Goal: Information Seeking & Learning: Learn about a topic

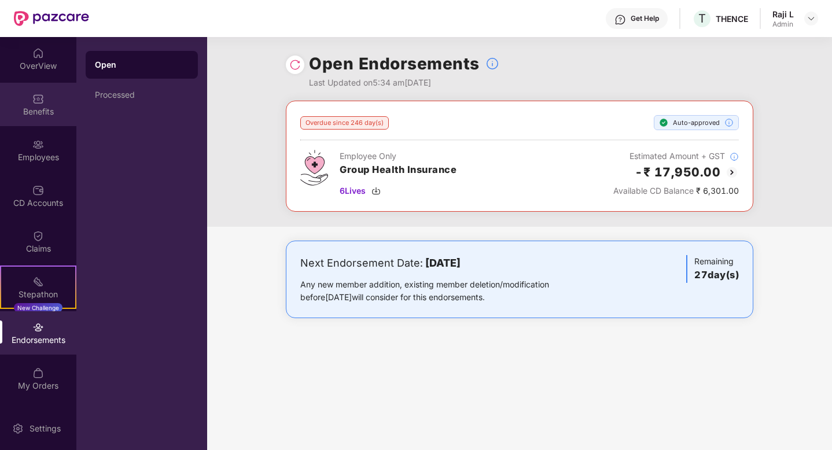
click at [35, 108] on div "Benefits" at bounding box center [38, 112] width 76 height 12
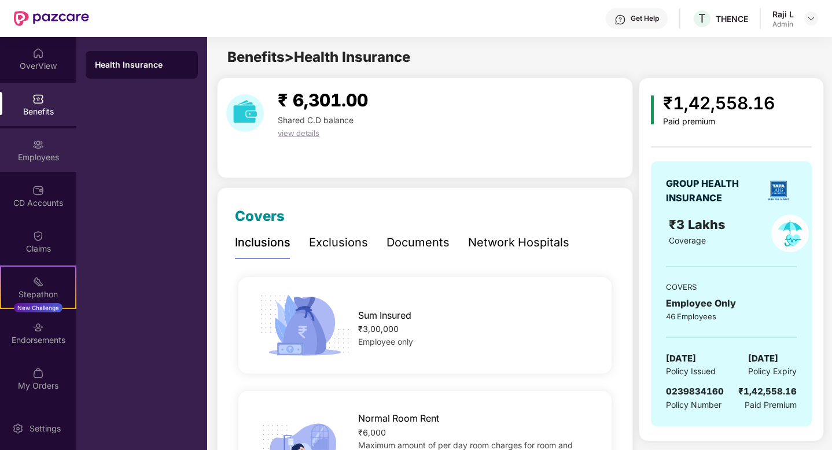
click at [39, 136] on div "Employees" at bounding box center [38, 149] width 76 height 43
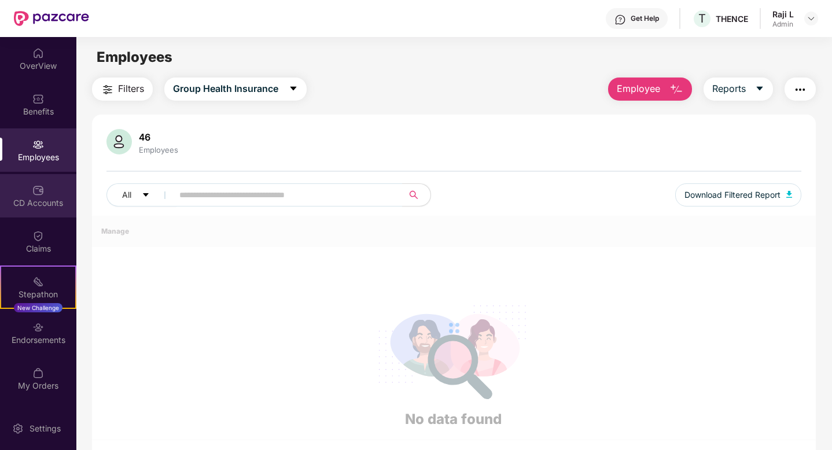
click at [43, 185] on div "CD Accounts" at bounding box center [38, 195] width 76 height 43
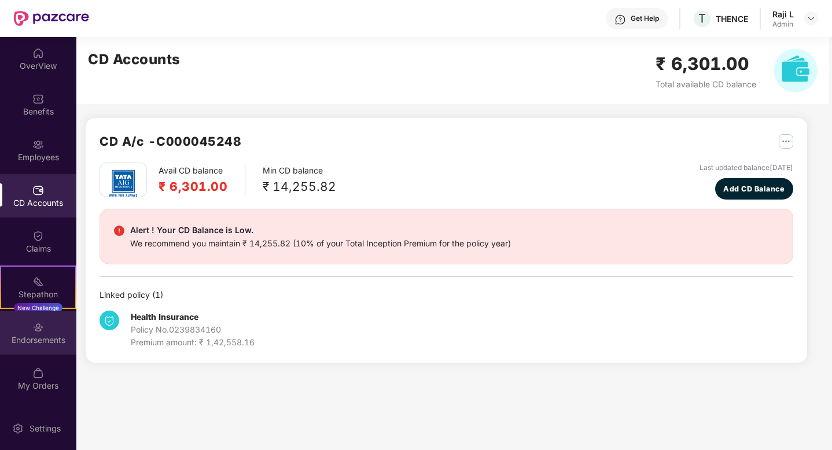
click at [36, 340] on div "Endorsements" at bounding box center [38, 341] width 76 height 12
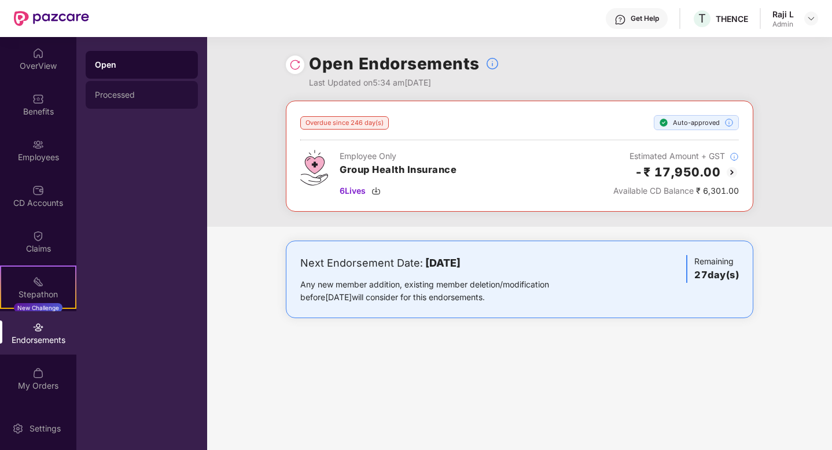
click at [130, 101] on div "Processed" at bounding box center [142, 95] width 112 height 28
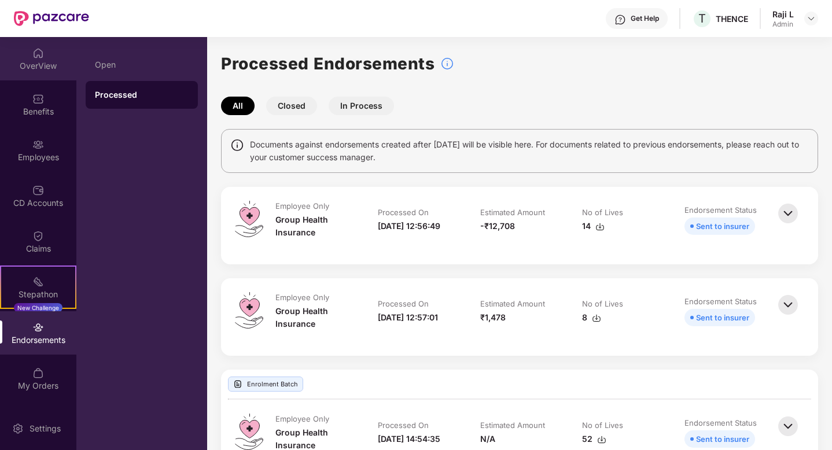
click at [47, 72] on div "OverView" at bounding box center [38, 58] width 76 height 43
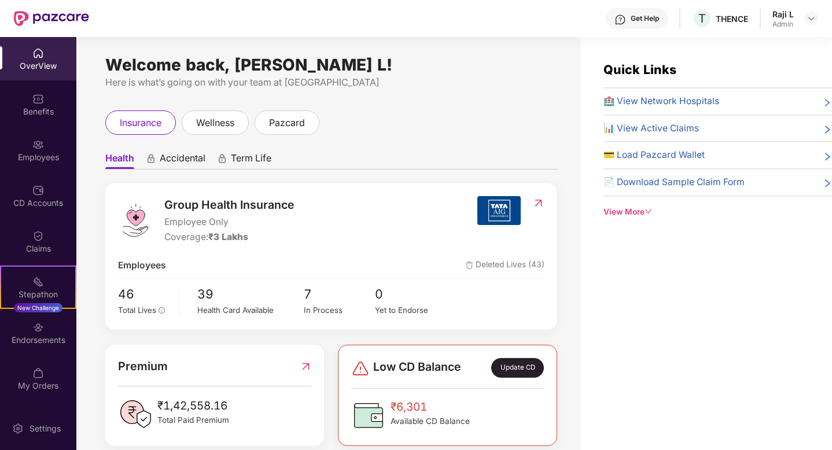
click at [537, 201] on img at bounding box center [538, 203] width 12 height 12
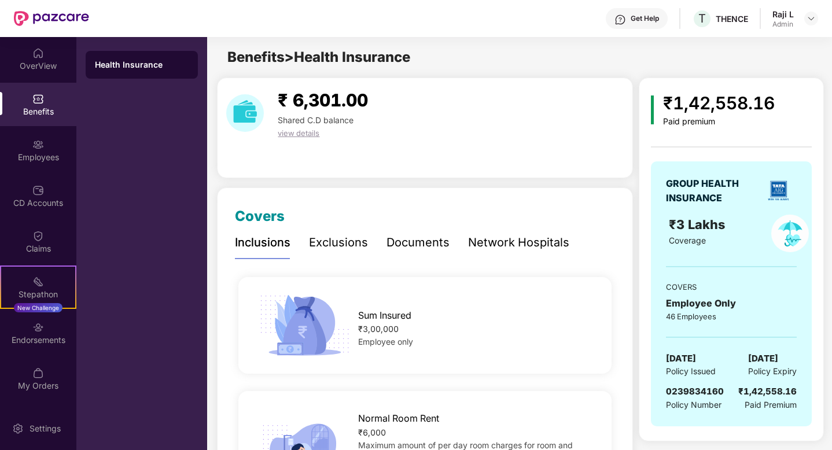
click at [340, 241] on div "Exclusions" at bounding box center [338, 243] width 59 height 18
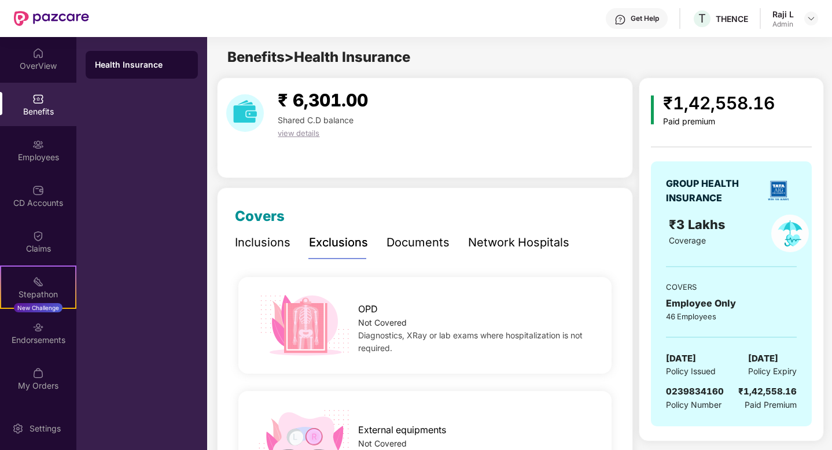
click at [405, 252] on div "Documents" at bounding box center [418, 243] width 63 height 18
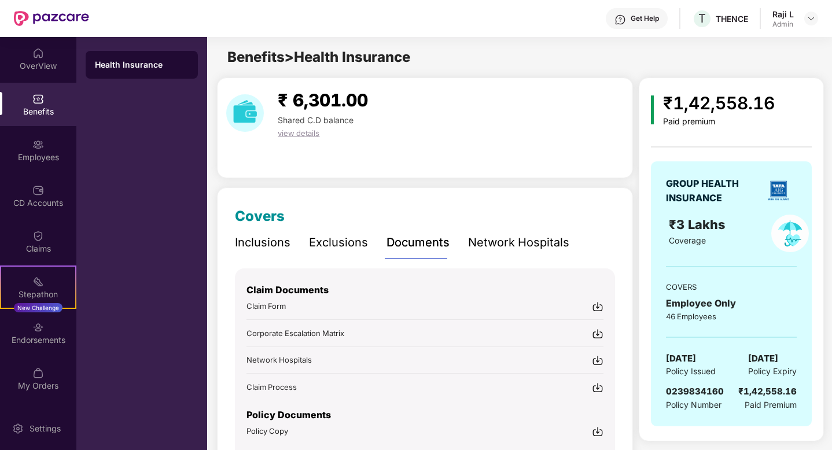
click at [504, 240] on div "Network Hospitals" at bounding box center [518, 243] width 101 height 18
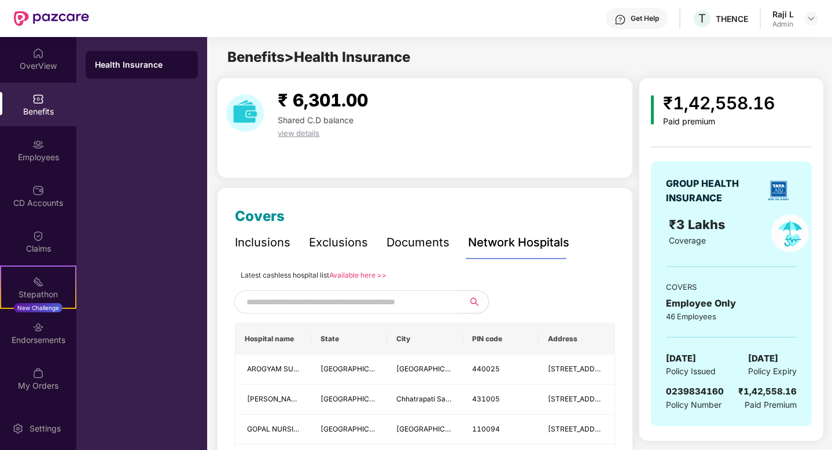
click at [393, 238] on div "Documents" at bounding box center [418, 243] width 63 height 18
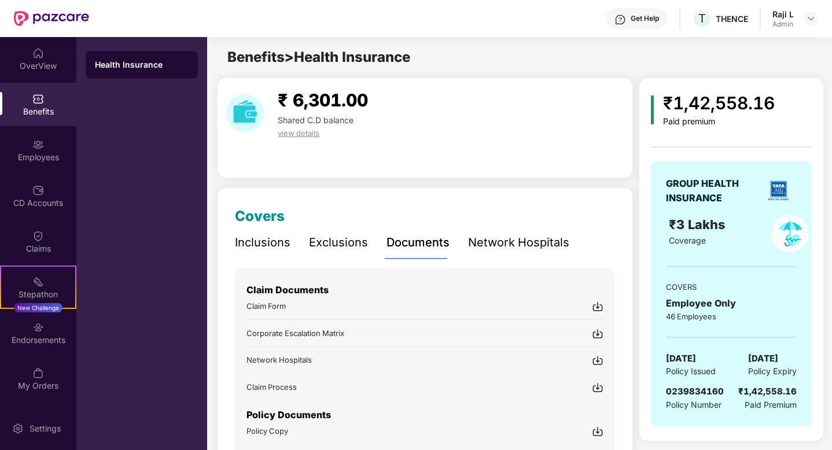
click at [339, 242] on div "Exclusions" at bounding box center [338, 243] width 59 height 18
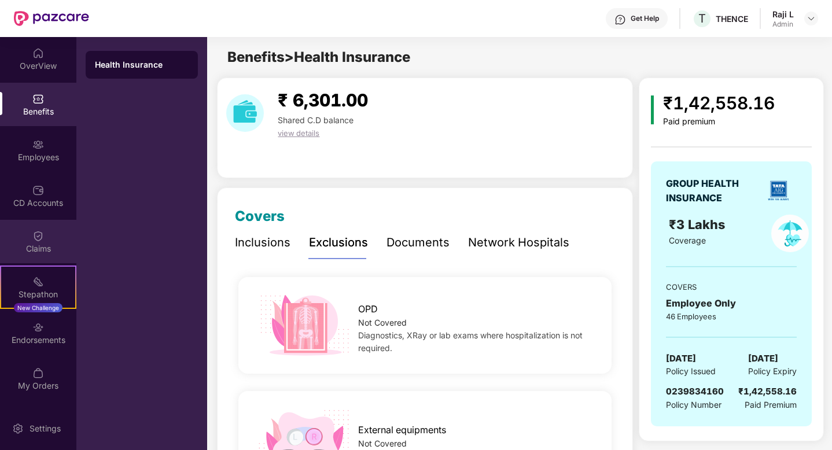
click at [24, 253] on div "Claims" at bounding box center [38, 249] width 76 height 12
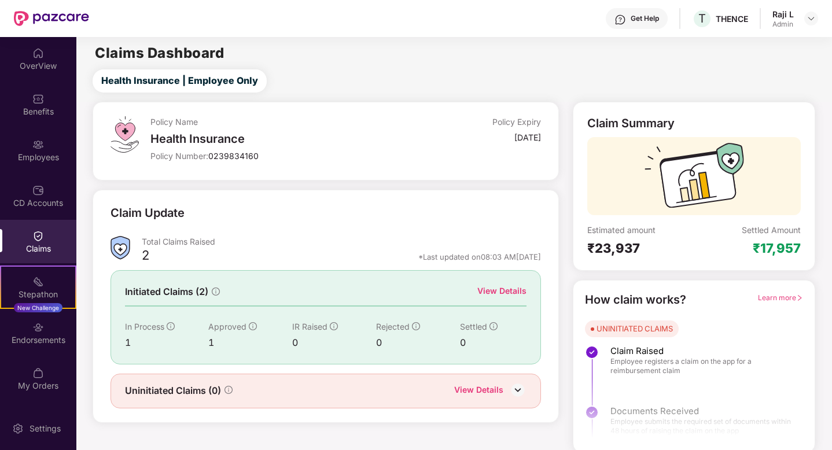
click at [516, 292] on div "View Details" at bounding box center [501, 291] width 49 height 13
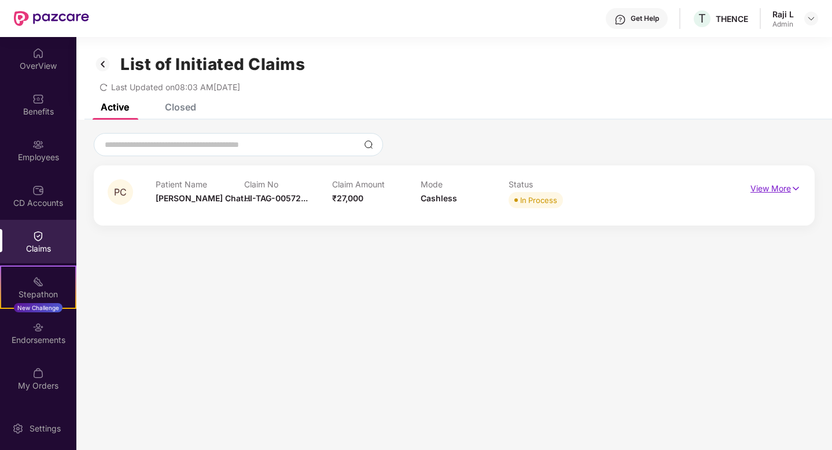
click at [758, 182] on p "View More" at bounding box center [776, 187] width 50 height 16
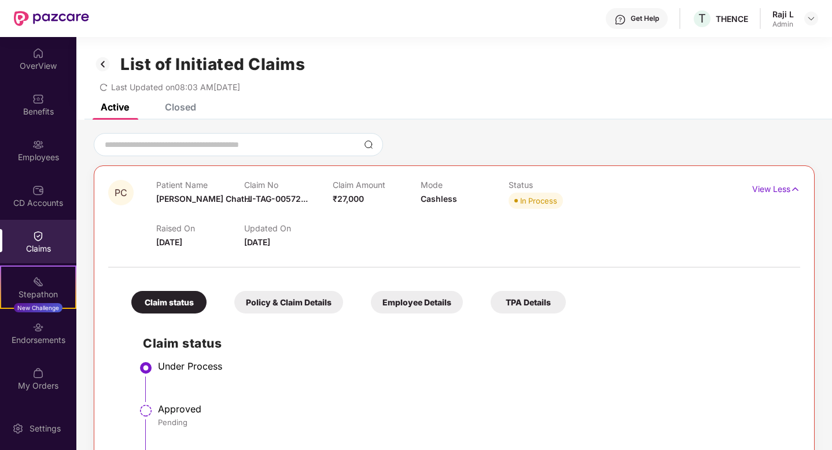
click at [104, 61] on img at bounding box center [103, 64] width 19 height 20
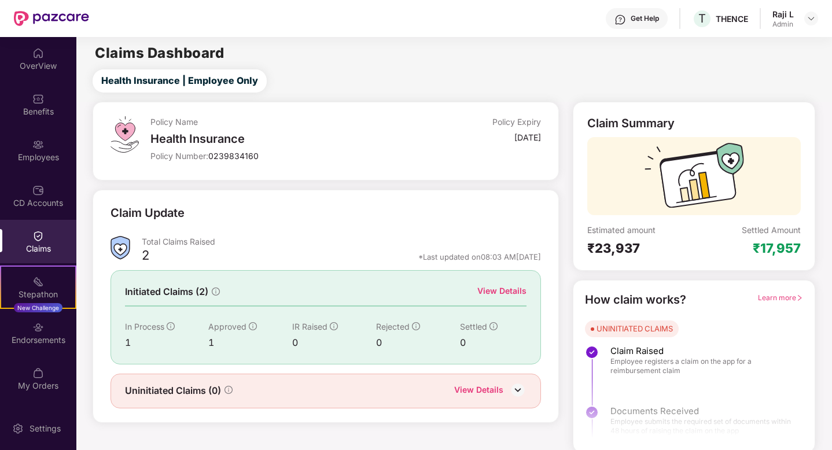
click at [210, 340] on div "1" at bounding box center [250, 343] width 84 height 14
click at [250, 325] on icon "info-circle" at bounding box center [253, 326] width 8 height 8
click at [486, 391] on div "View Details" at bounding box center [478, 391] width 49 height 15
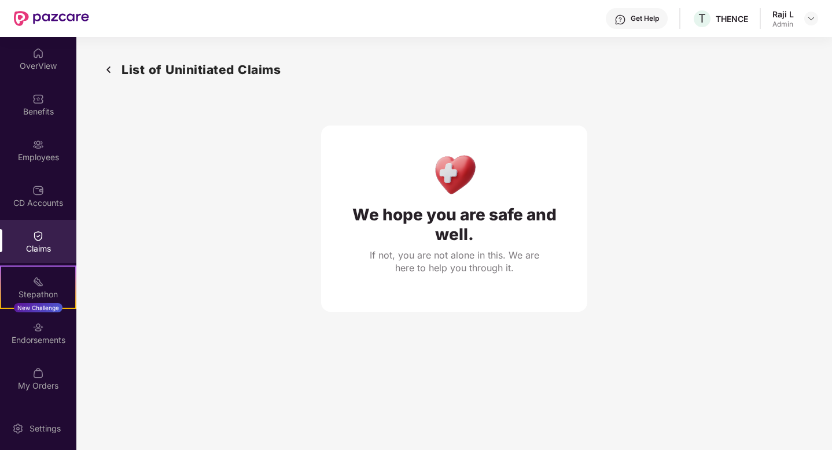
click at [97, 69] on div "List of Uninitiated Claims We hope you are safe and well. If not, you are not a…" at bounding box center [454, 186] width 756 height 298
click at [111, 72] on img at bounding box center [109, 69] width 19 height 19
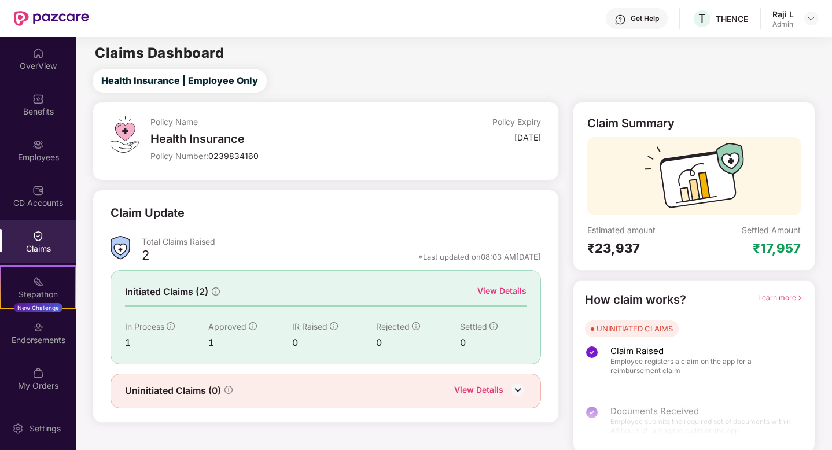
scroll to position [3, 0]
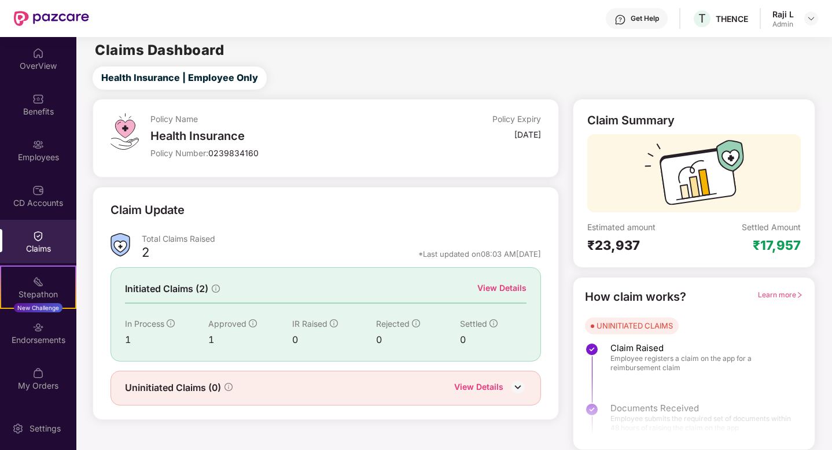
click at [506, 285] on div "View Details" at bounding box center [501, 288] width 49 height 13
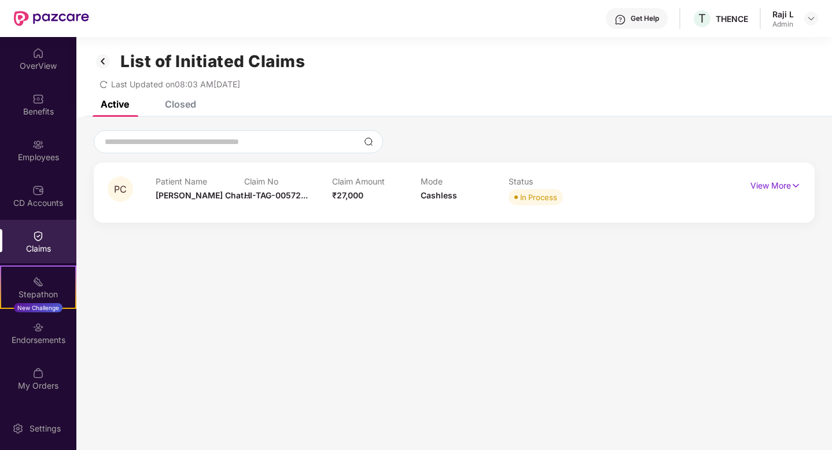
click at [175, 97] on div "List of Initiated Claims Last Updated on 08:03 AM[DATE]" at bounding box center [454, 67] width 756 height 67
click at [171, 107] on div "Closed" at bounding box center [180, 104] width 31 height 12
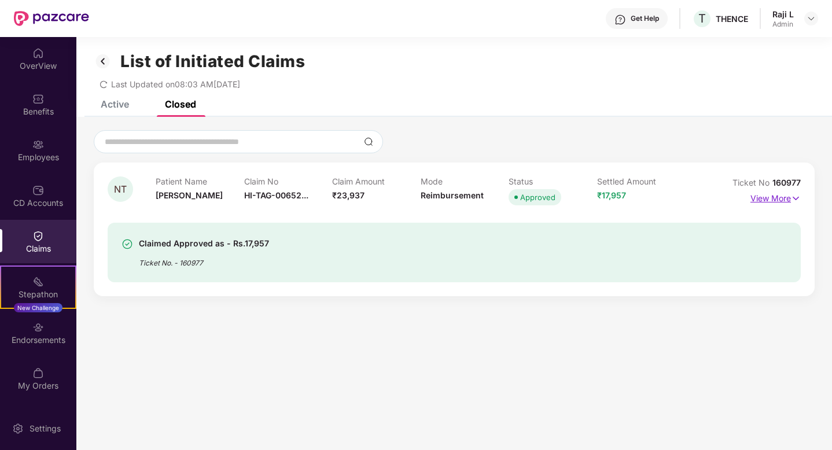
click at [763, 196] on p "View More" at bounding box center [776, 197] width 50 height 16
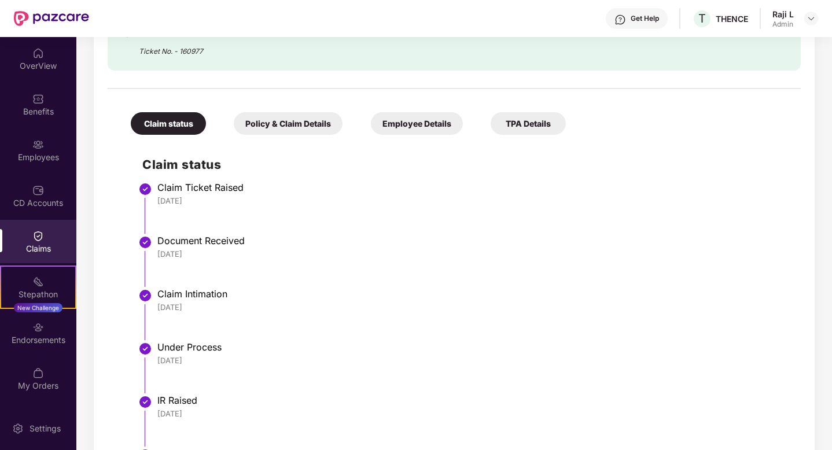
scroll to position [253, 0]
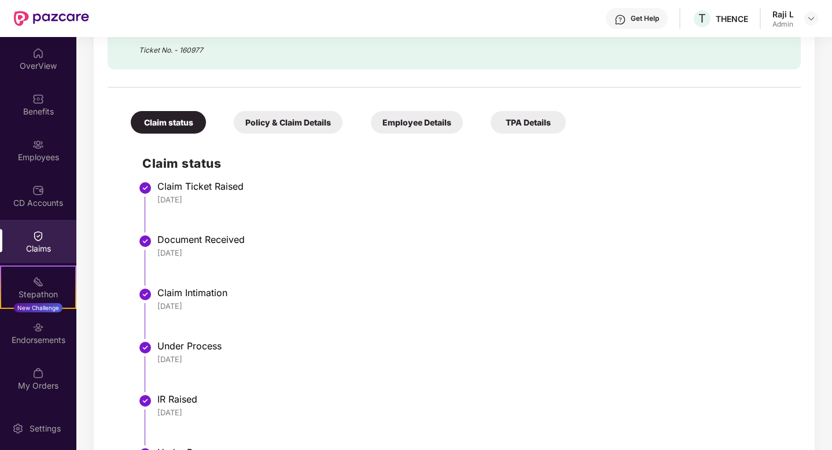
click at [330, 132] on div "Policy & Claim Details" at bounding box center [288, 122] width 109 height 23
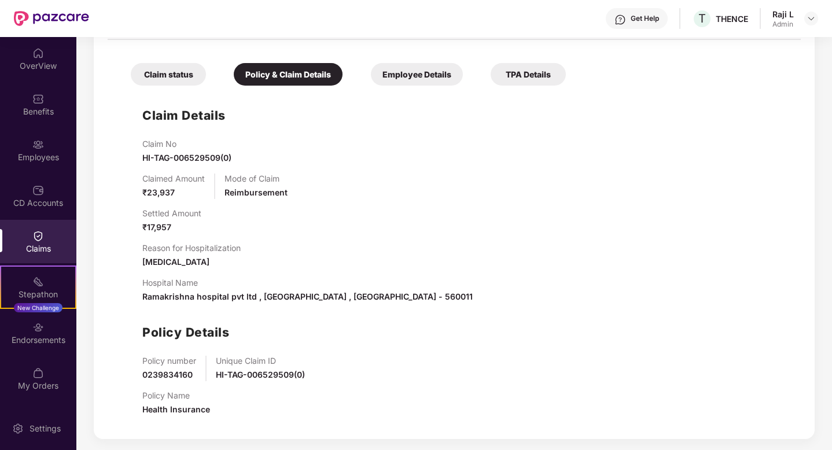
scroll to position [302, 0]
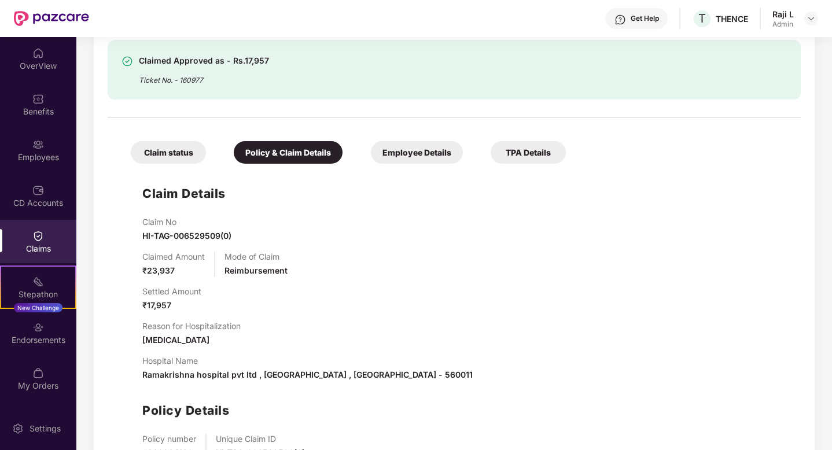
click at [407, 160] on div "Employee Details" at bounding box center [417, 152] width 92 height 23
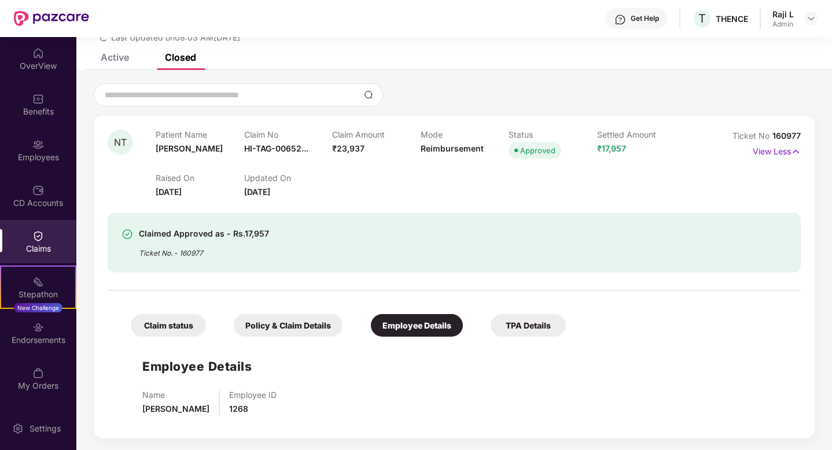
scroll to position [50, 0]
click at [38, 57] on img at bounding box center [38, 53] width 12 height 12
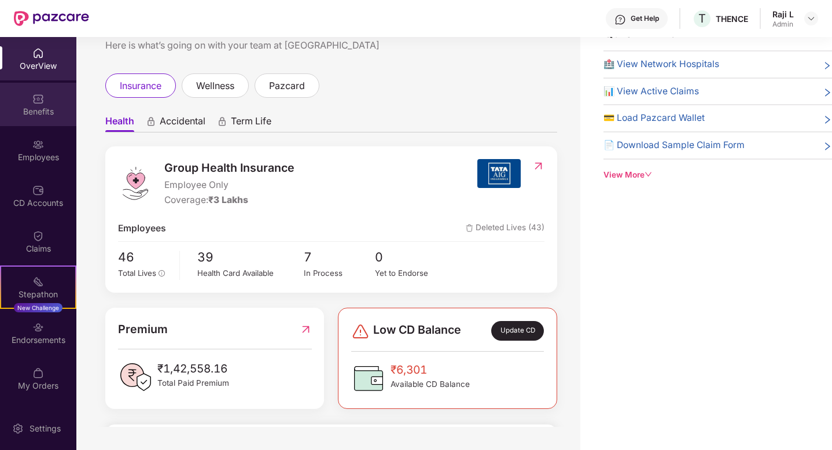
click at [39, 103] on img at bounding box center [38, 99] width 12 height 12
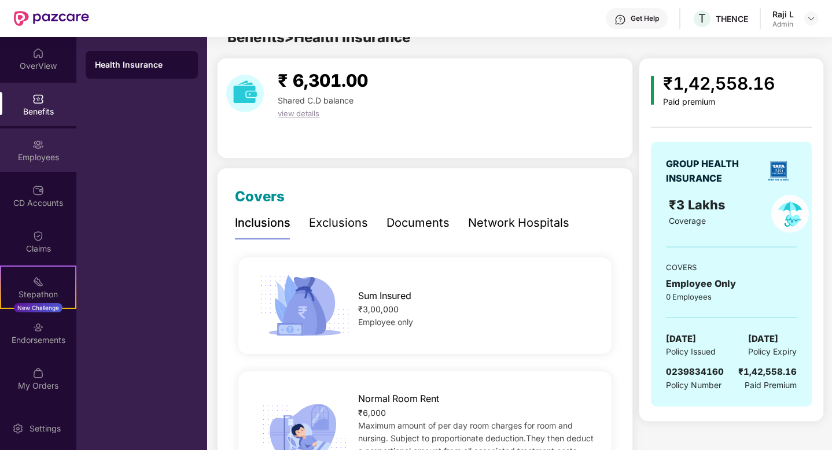
scroll to position [50, 0]
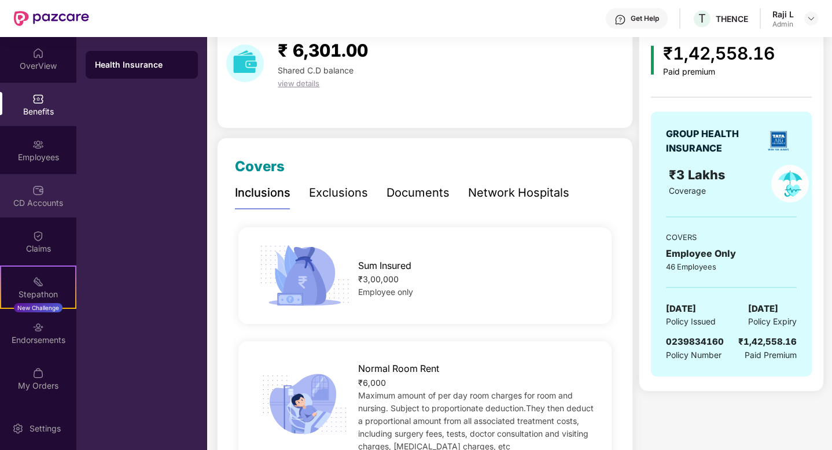
click at [38, 199] on div "CD Accounts" at bounding box center [38, 203] width 76 height 12
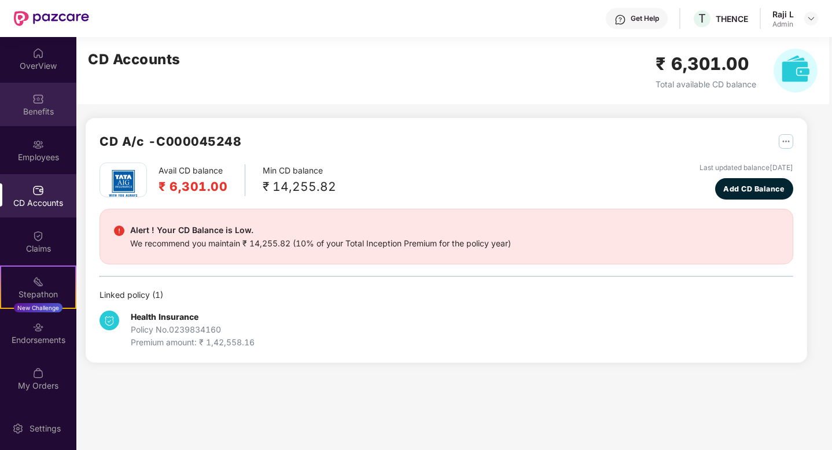
click at [46, 87] on div "Benefits" at bounding box center [38, 104] width 76 height 43
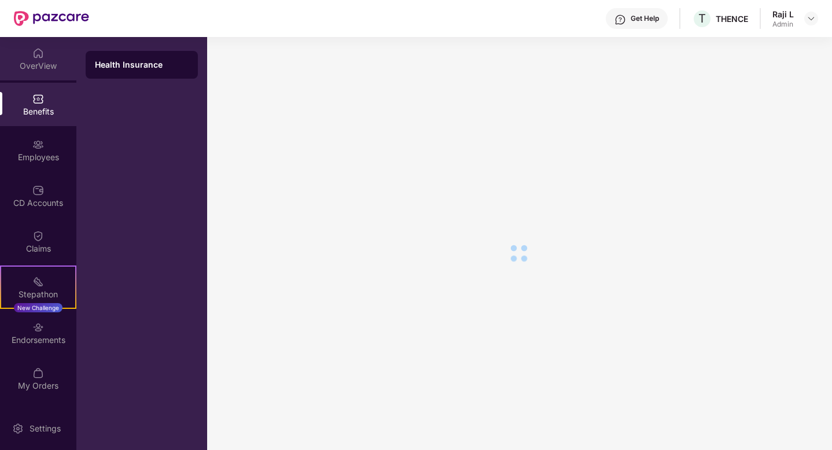
click at [38, 62] on div "OverView" at bounding box center [38, 66] width 76 height 12
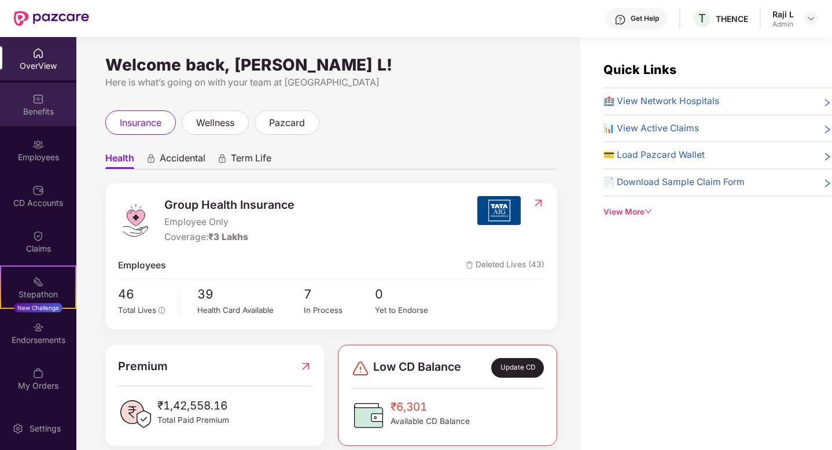
click at [53, 98] on div "Benefits" at bounding box center [38, 104] width 76 height 43
